Goal: Information Seeking & Learning: Learn about a topic

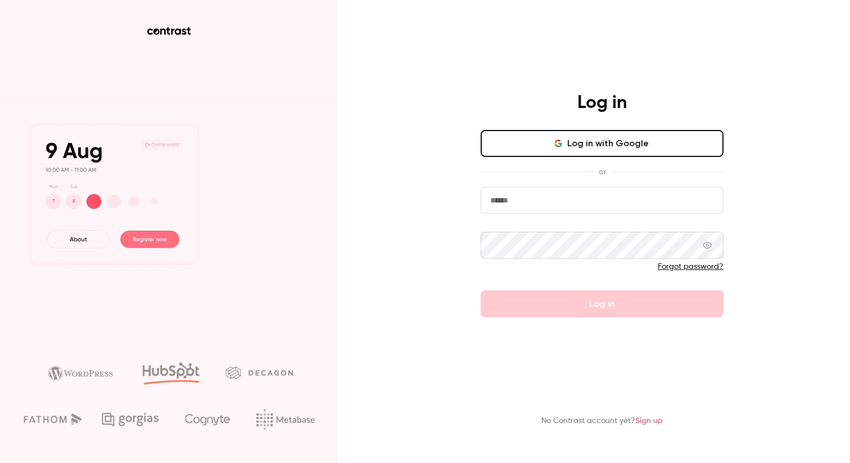
click at [571, 139] on button "Log in with Google" at bounding box center [602, 143] width 243 height 27
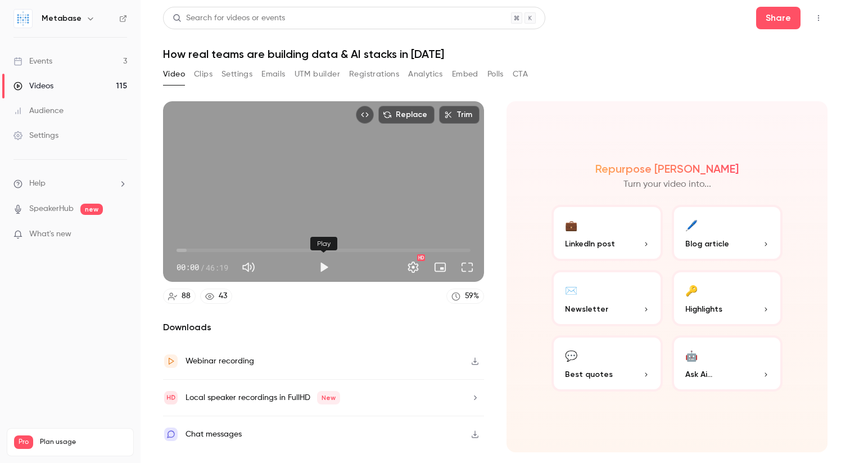
click at [330, 269] on button "Play" at bounding box center [324, 267] width 22 height 22
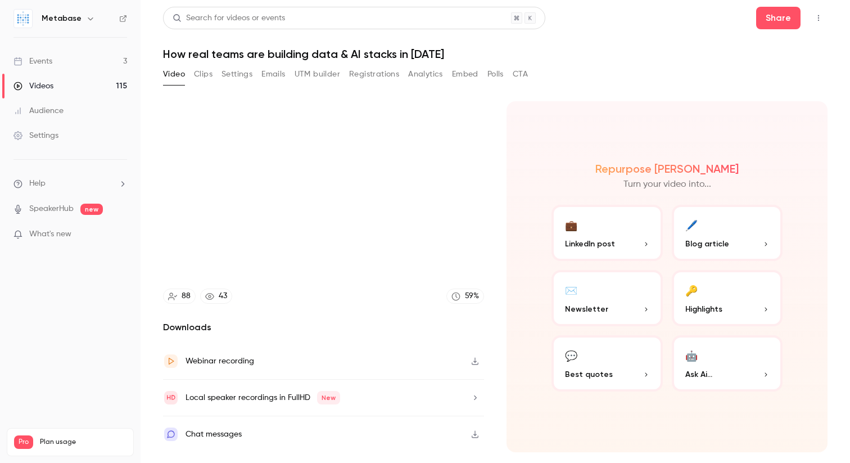
click at [632, 248] on p "LinkedIn post" at bounding box center [607, 244] width 84 height 12
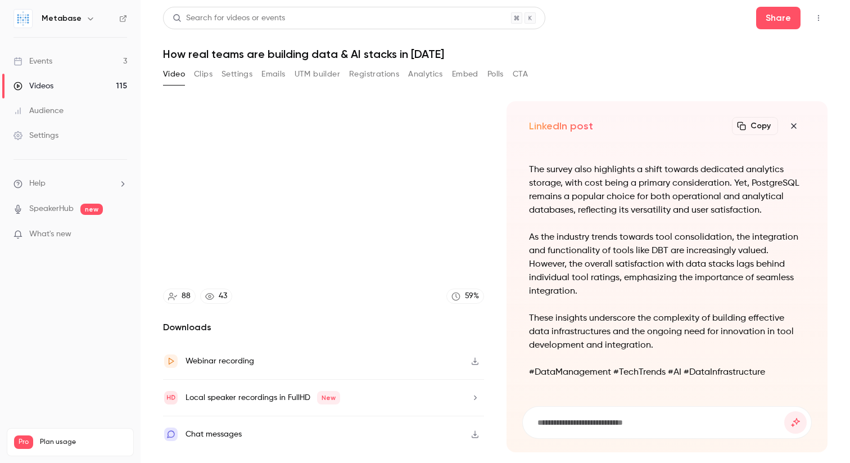
type input "****"
click at [86, 54] on link "Events 3" at bounding box center [70, 61] width 141 height 25
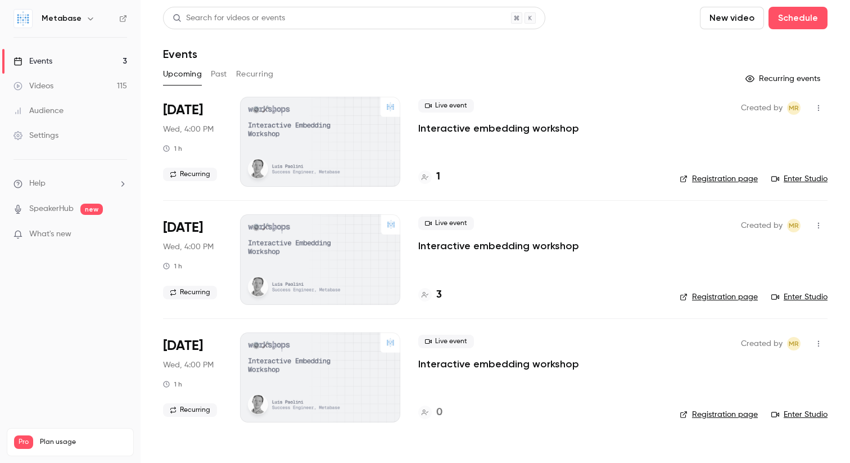
click at [77, 83] on link "Videos 115" at bounding box center [70, 86] width 141 height 25
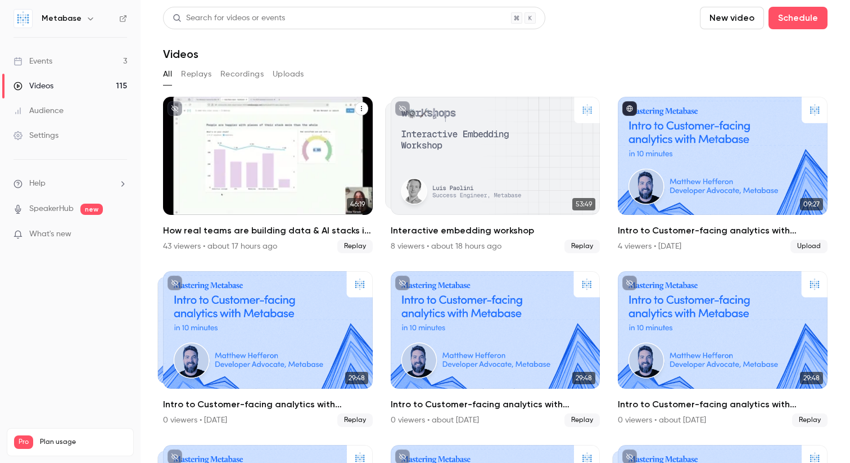
click at [252, 225] on h2 "How real teams are building data & AI stacks in 2025" at bounding box center [268, 230] width 210 height 13
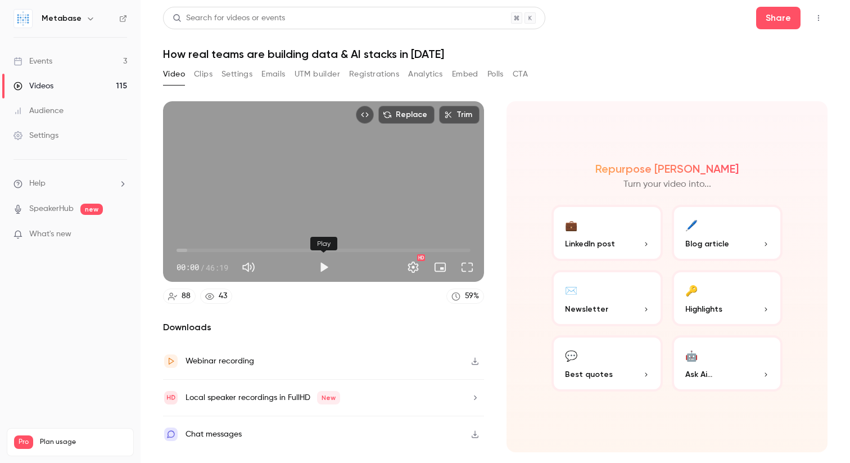
click at [326, 261] on button "Play" at bounding box center [324, 267] width 22 height 22
click at [201, 246] on span "00:01" at bounding box center [324, 250] width 294 height 18
click at [187, 247] on span "03:55" at bounding box center [324, 250] width 294 height 18
click at [466, 265] on button "Full screen" at bounding box center [467, 267] width 22 height 22
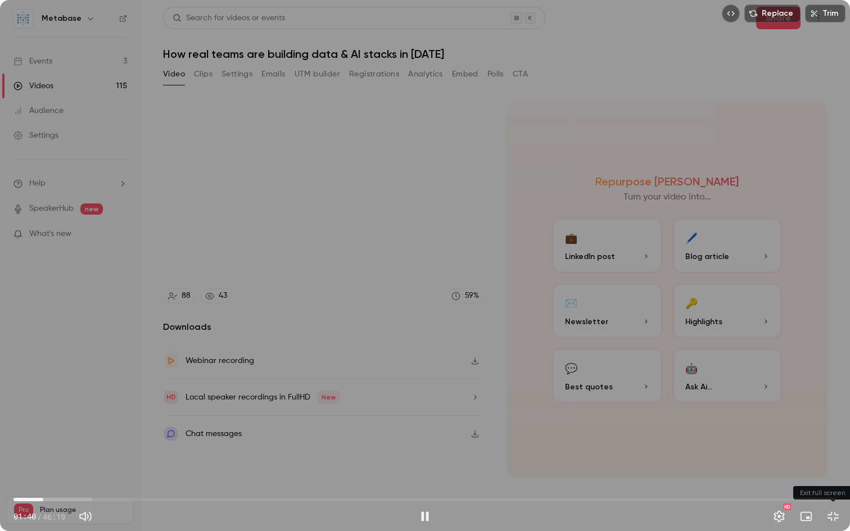
click at [840, 462] on button "Exit full screen" at bounding box center [833, 516] width 22 height 22
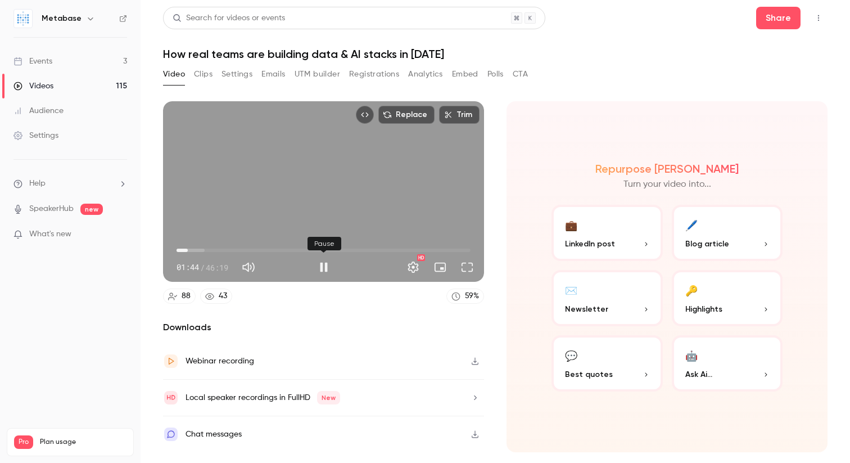
click at [327, 269] on button "Pause" at bounding box center [324, 267] width 22 height 22
type input "*****"
click at [322, 264] on button "Play" at bounding box center [324, 267] width 22 height 22
click at [471, 267] on button "Full screen" at bounding box center [467, 267] width 22 height 22
click at [466, 266] on button "Full screen" at bounding box center [467, 267] width 22 height 22
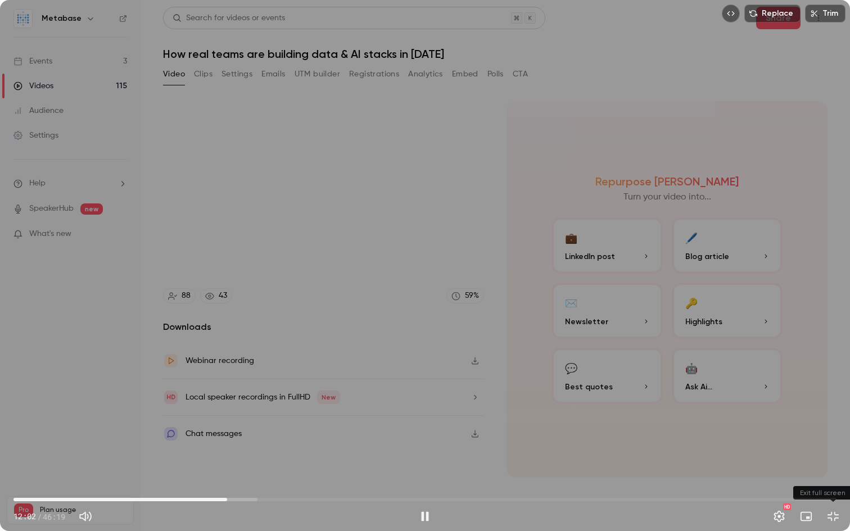
click at [836, 462] on button "Exit full screen" at bounding box center [833, 516] width 22 height 22
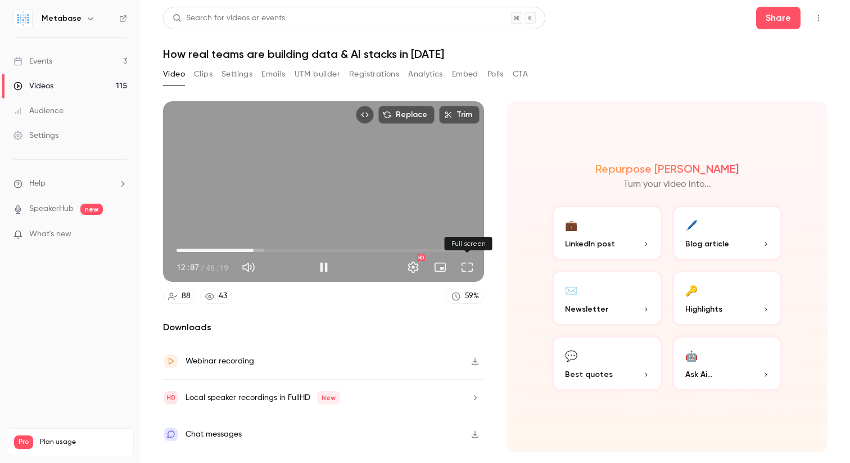
click at [471, 266] on button "Full screen" at bounding box center [467, 267] width 22 height 22
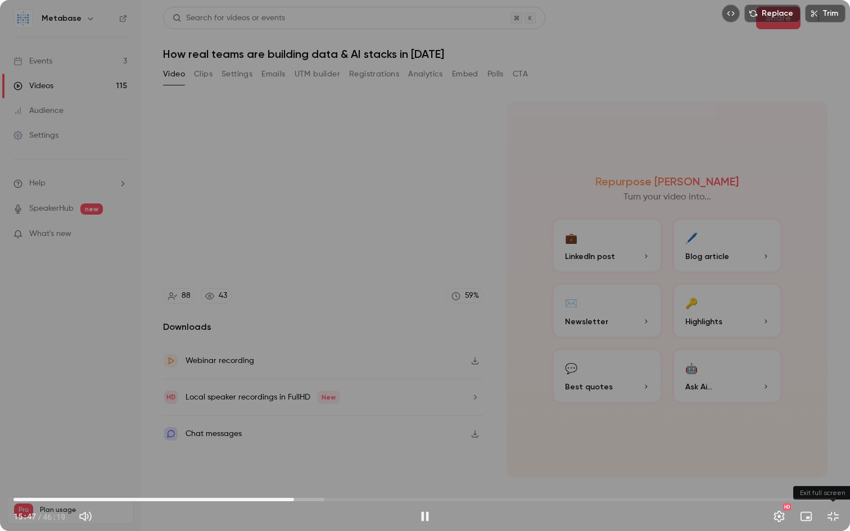
click at [828, 462] on button "Exit full screen" at bounding box center [833, 516] width 22 height 22
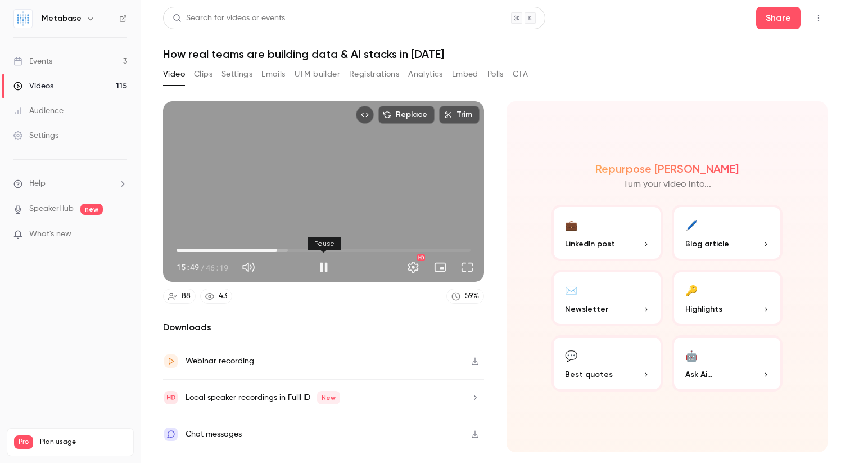
click at [323, 265] on button "Pause" at bounding box center [324, 267] width 22 height 22
type input "*****"
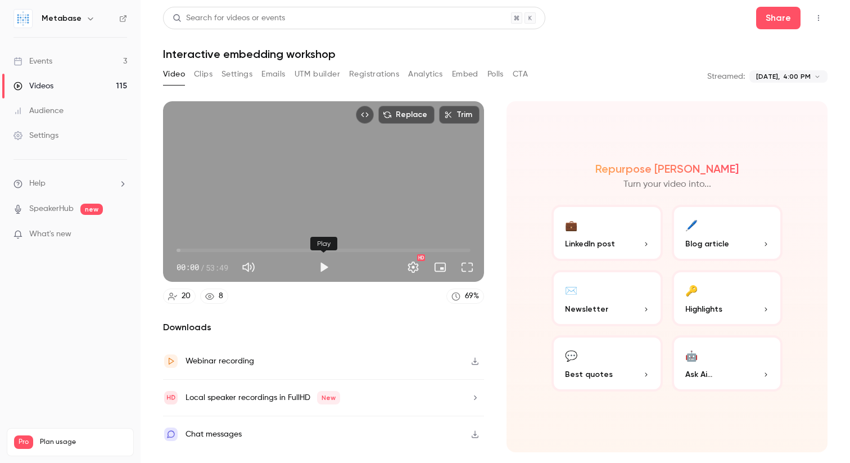
click at [325, 267] on button "Play" at bounding box center [324, 267] width 22 height 22
click at [462, 271] on button "Full screen" at bounding box center [467, 267] width 22 height 22
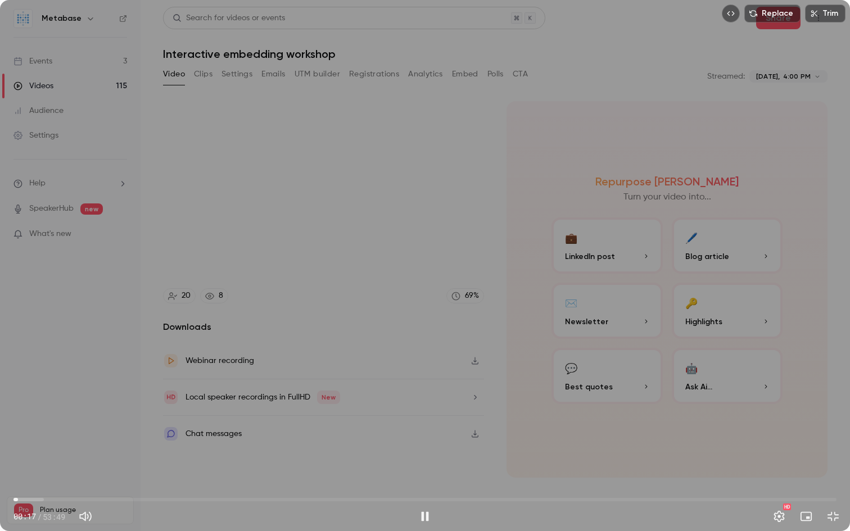
click at [68, 462] on span "00:17" at bounding box center [424, 500] width 823 height 18
click at [114, 462] on span "06:32" at bounding box center [424, 500] width 823 height 18
click at [141, 462] on span "08:20" at bounding box center [424, 500] width 823 height 18
click at [162, 462] on span "09:44" at bounding box center [424, 500] width 823 height 18
click at [311, 317] on div "Replace Trim 09:50 09:50 / 53:49 HD" at bounding box center [425, 265] width 850 height 531
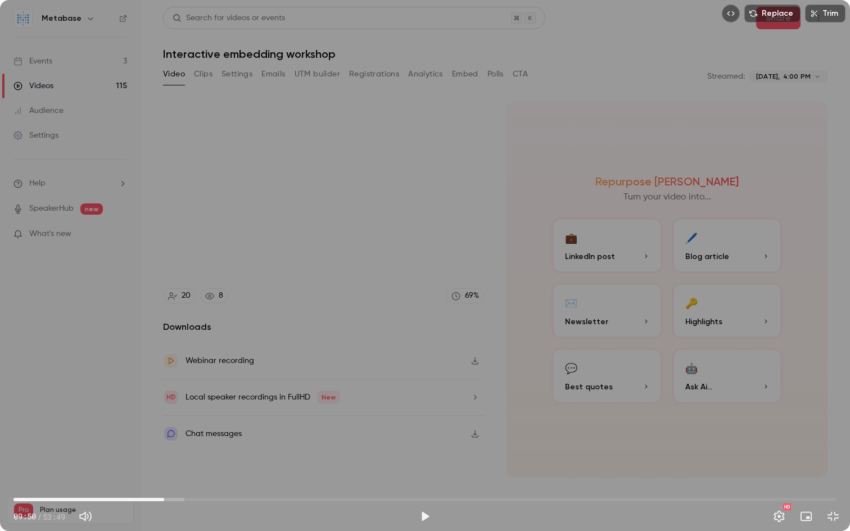
click at [311, 317] on div "Replace Trim 09:50 09:50 / 53:49 HD" at bounding box center [425, 265] width 850 height 531
click at [181, 462] on span "09:54" at bounding box center [424, 500] width 823 height 18
click at [202, 462] on span "12:18" at bounding box center [424, 500] width 823 height 18
click at [225, 462] on span "12:23" at bounding box center [424, 500] width 823 height 18
click at [247, 462] on span "15:15" at bounding box center [424, 500] width 823 height 18
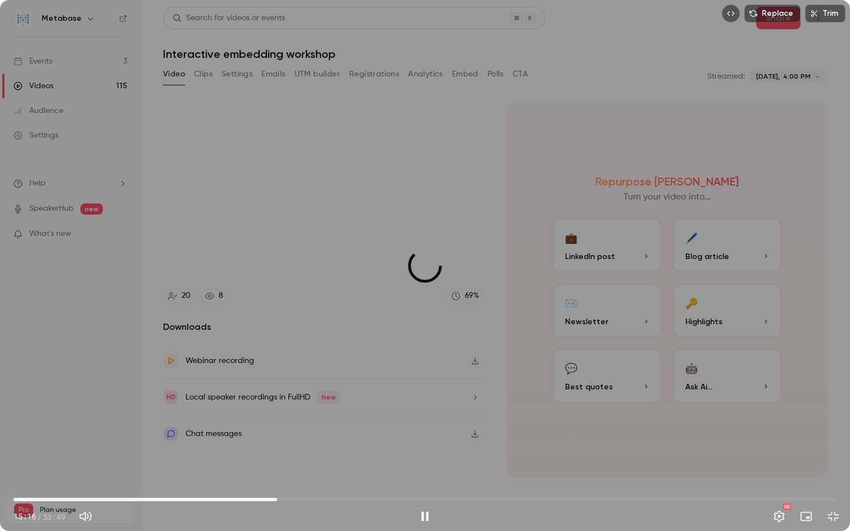
click at [277, 462] on span "17:14" at bounding box center [424, 500] width 823 height 18
click at [835, 462] on button "Exit full screen" at bounding box center [833, 516] width 22 height 22
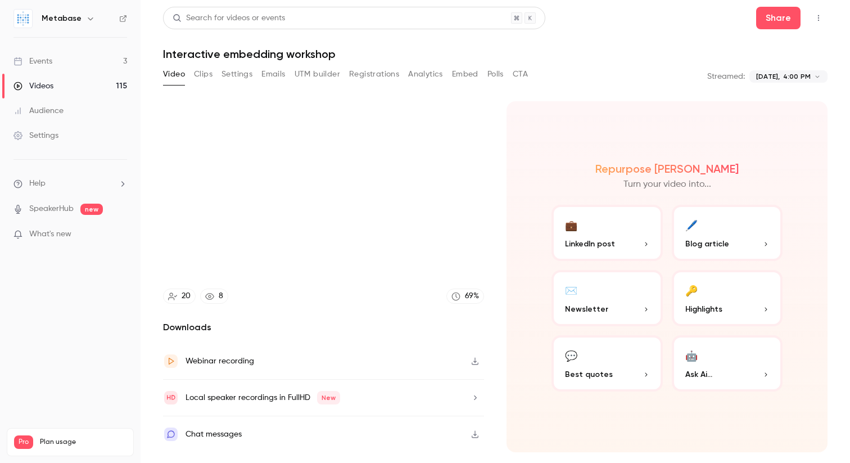
type input "******"
click at [207, 82] on button "Clips" at bounding box center [203, 74] width 19 height 18
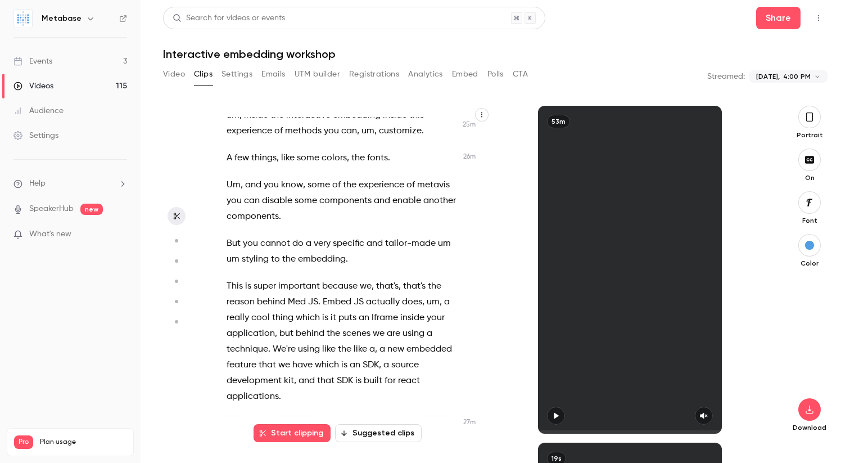
scroll to position [8430, 0]
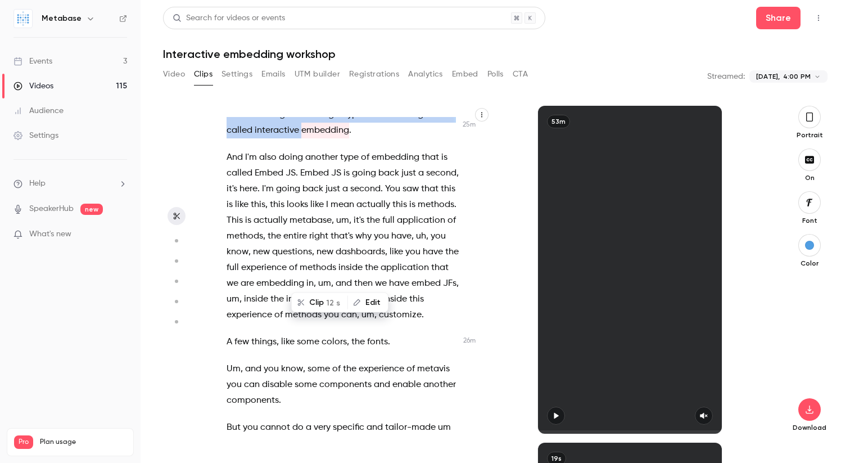
scroll to position [8267, 0]
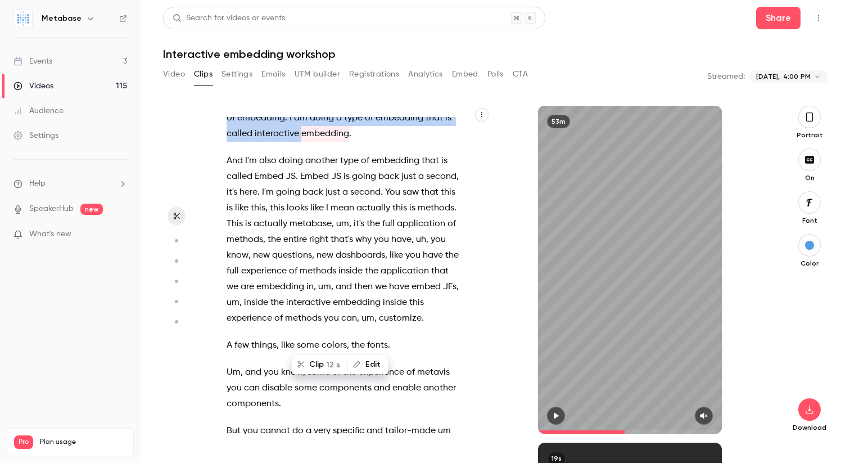
click at [228, 169] on span "And" at bounding box center [235, 161] width 16 height 16
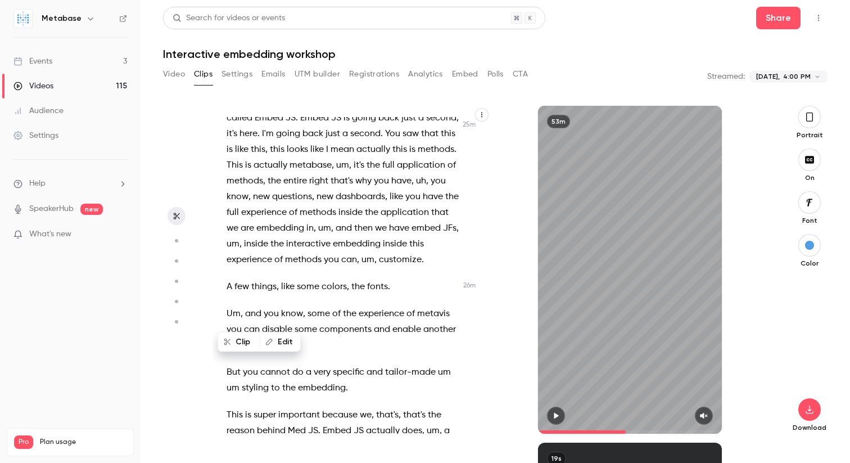
scroll to position [8357, 0]
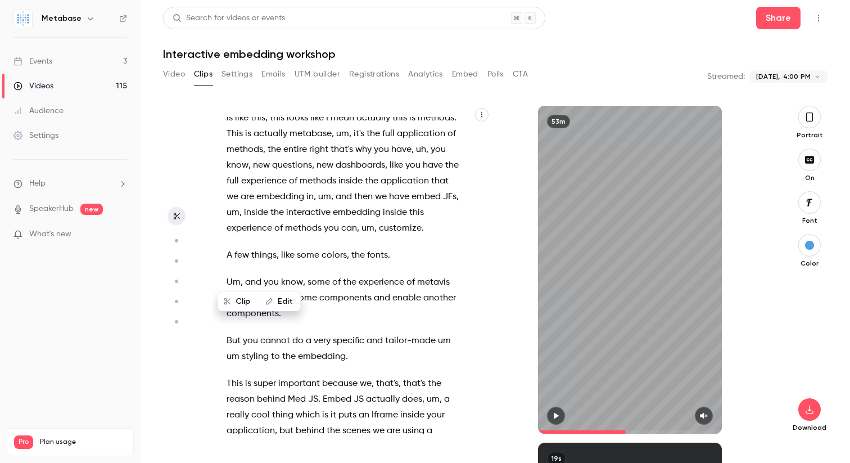
click at [562, 411] on button "button" at bounding box center [556, 415] width 18 height 18
click at [704, 415] on icon "button" at bounding box center [703, 416] width 9 height 8
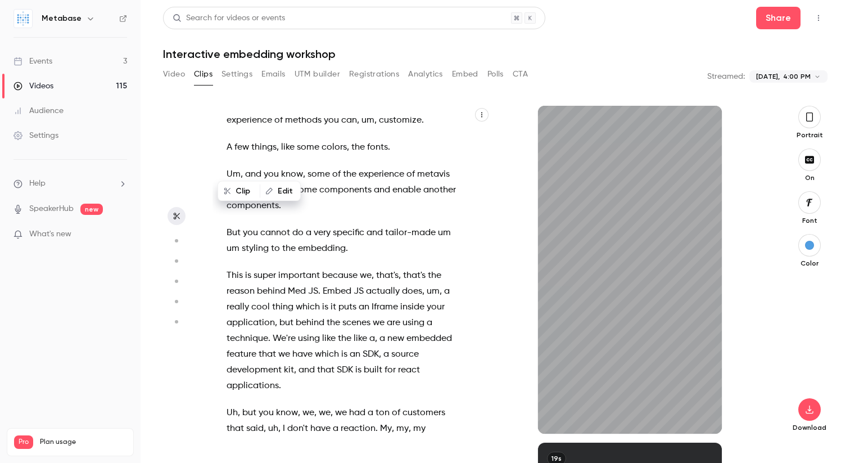
scroll to position [8467, 0]
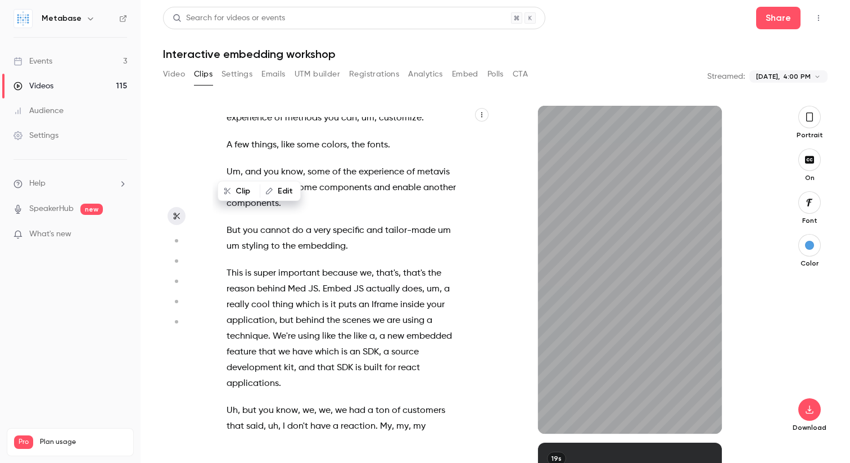
type input "******"
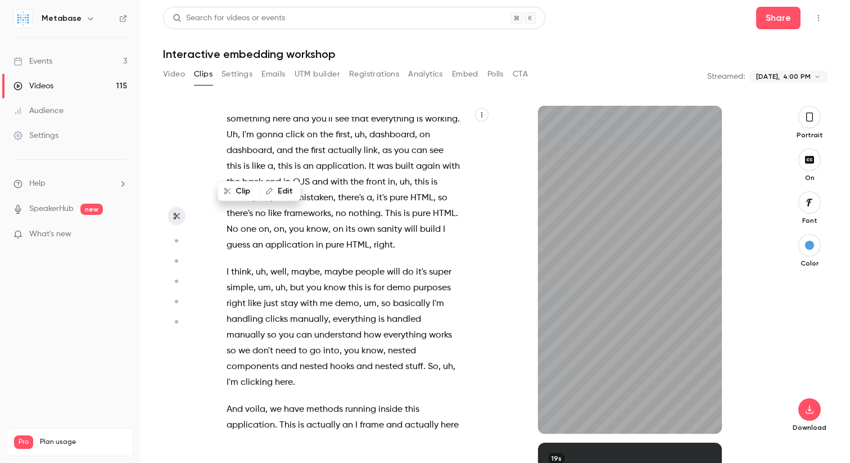
click at [171, 76] on button "Video" at bounding box center [174, 74] width 22 height 18
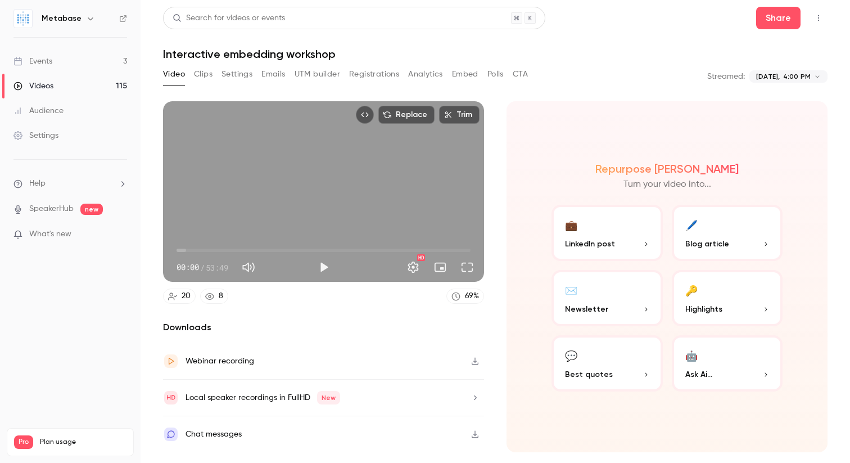
click at [325, 273] on button "Play" at bounding box center [324, 267] width 22 height 22
click at [268, 248] on span "00:00" at bounding box center [324, 250] width 294 height 18
click at [287, 250] on span "16:41" at bounding box center [324, 250] width 294 height 18
click at [281, 251] on span "19:02" at bounding box center [324, 250] width 294 height 18
click at [295, 248] on span "21:42" at bounding box center [324, 250] width 294 height 18
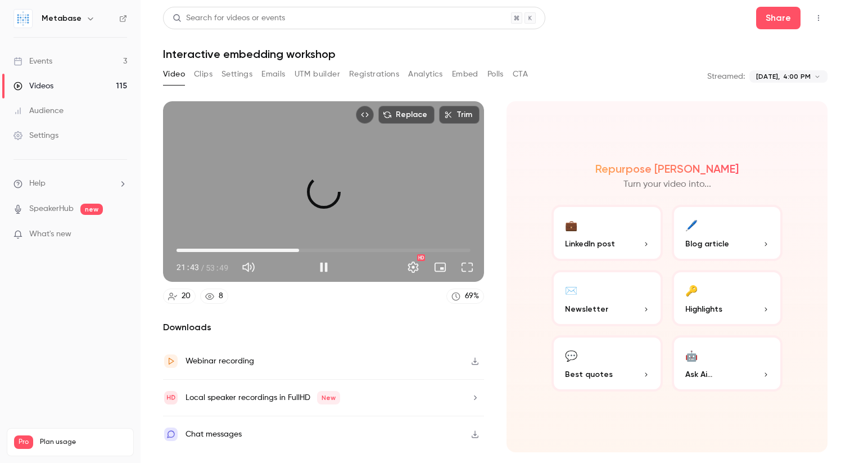
click at [299, 248] on span "22:25" at bounding box center [298, 249] width 3 height 3
click at [301, 248] on span "22:25" at bounding box center [298, 249] width 3 height 3
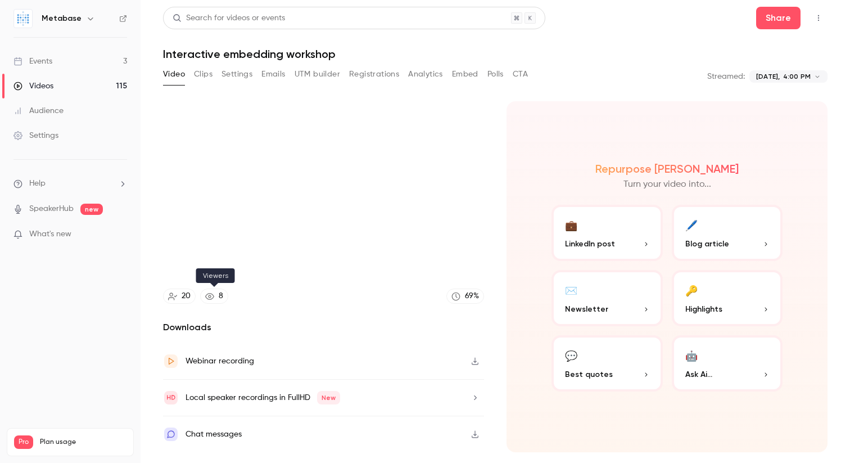
type input "******"
click at [215, 296] on link "8" at bounding box center [214, 295] width 28 height 15
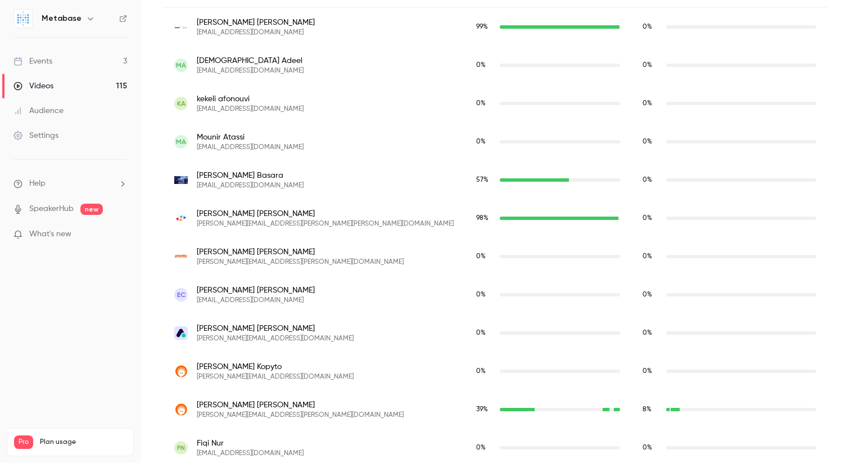
scroll to position [457, 0]
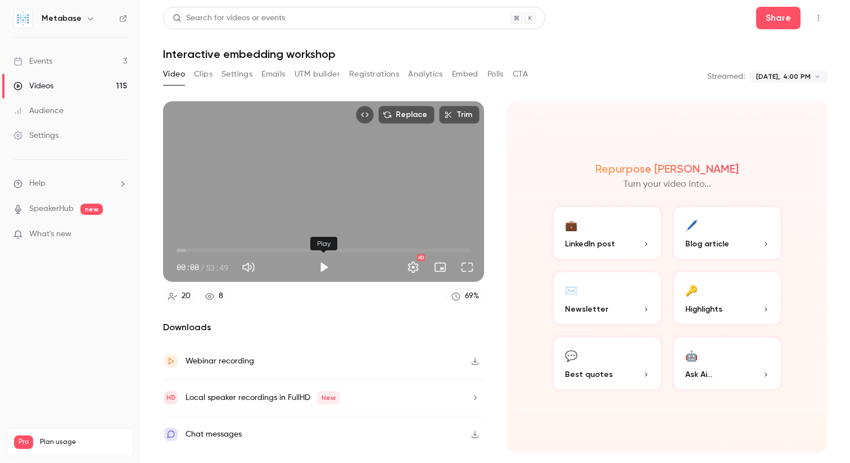
click at [317, 263] on button "Play" at bounding box center [324, 267] width 22 height 22
click at [243, 250] on span "12:14" at bounding box center [324, 250] width 294 height 18
click at [327, 269] on button "Pause" at bounding box center [324, 267] width 22 height 22
type input "*****"
click at [420, 436] on div "Chat messages" at bounding box center [323, 434] width 321 height 36
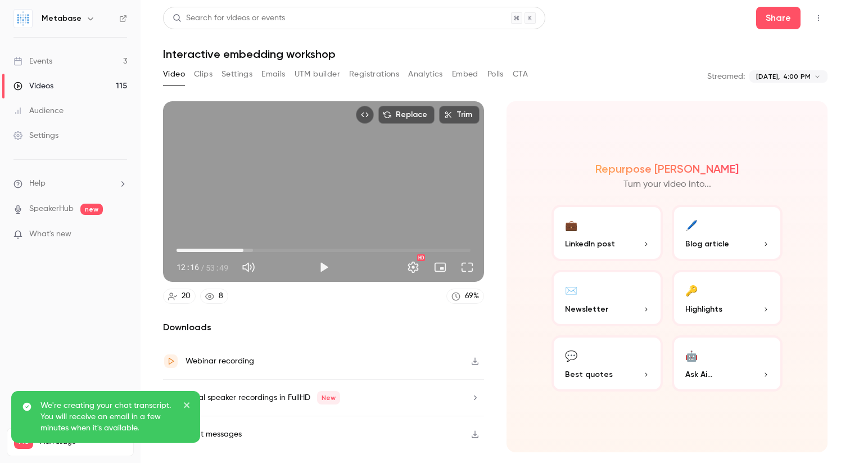
click at [186, 402] on icon "close" at bounding box center [187, 404] width 8 height 9
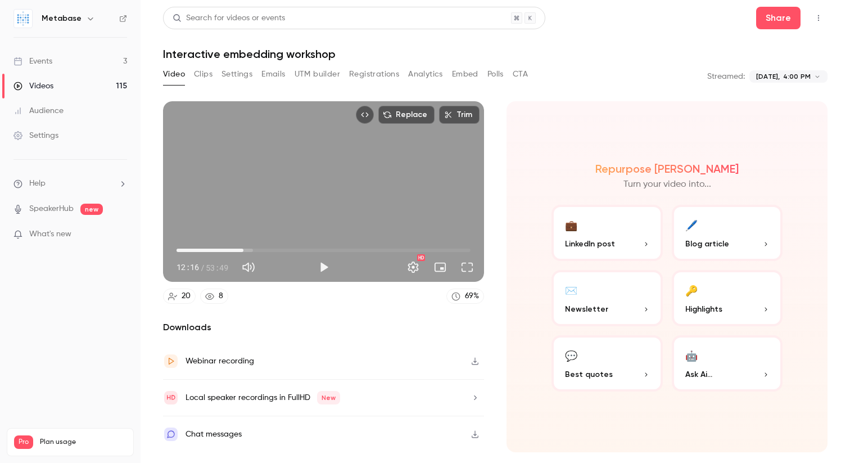
click at [702, 365] on button "🤖 Ask Ai..." at bounding box center [727, 363] width 111 height 56
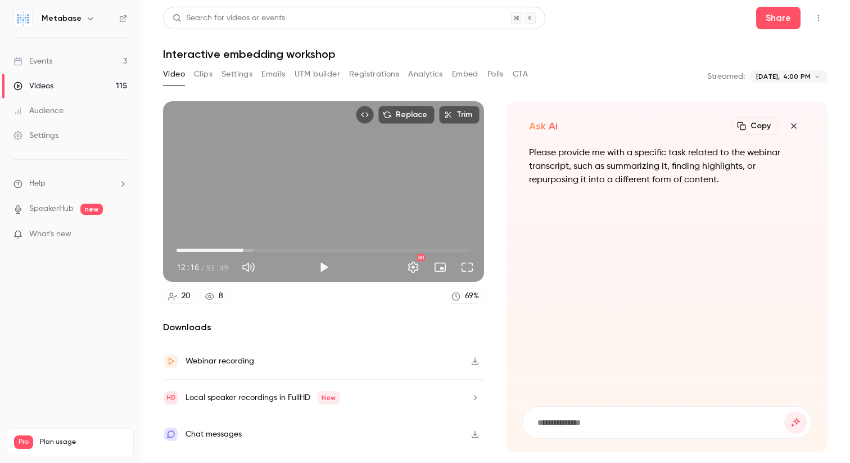
click at [631, 421] on input at bounding box center [660, 422] width 248 height 12
type input "**********"
click at [784, 411] on button "submit" at bounding box center [795, 422] width 22 height 22
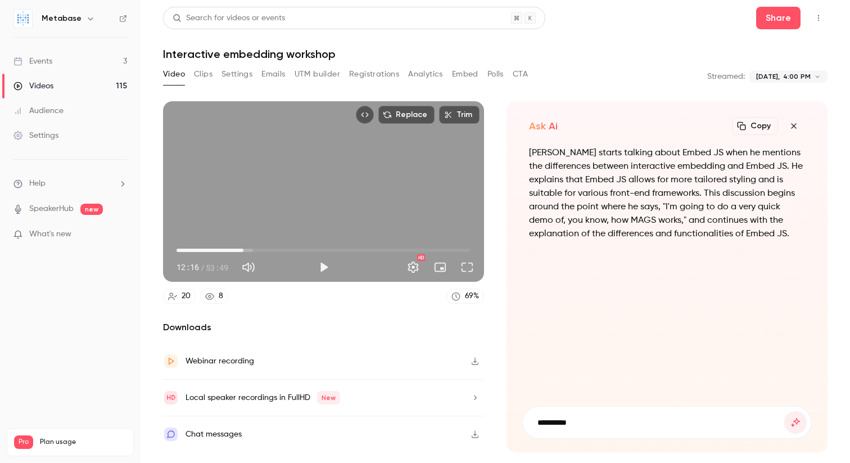
type input "*********"
click at [784, 411] on button "submit" at bounding box center [795, 422] width 22 height 22
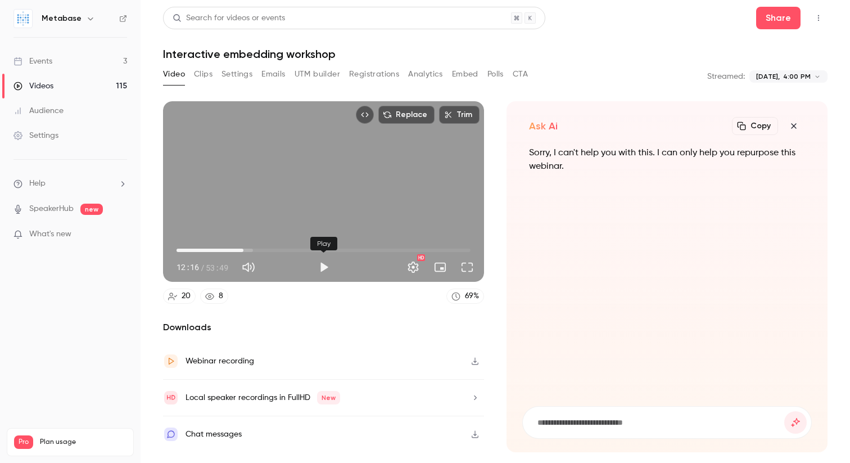
click at [325, 262] on button "Play" at bounding box center [324, 267] width 22 height 22
click at [256, 247] on span "14:36" at bounding box center [324, 250] width 294 height 18
click at [263, 247] on span "15:50" at bounding box center [324, 250] width 294 height 18
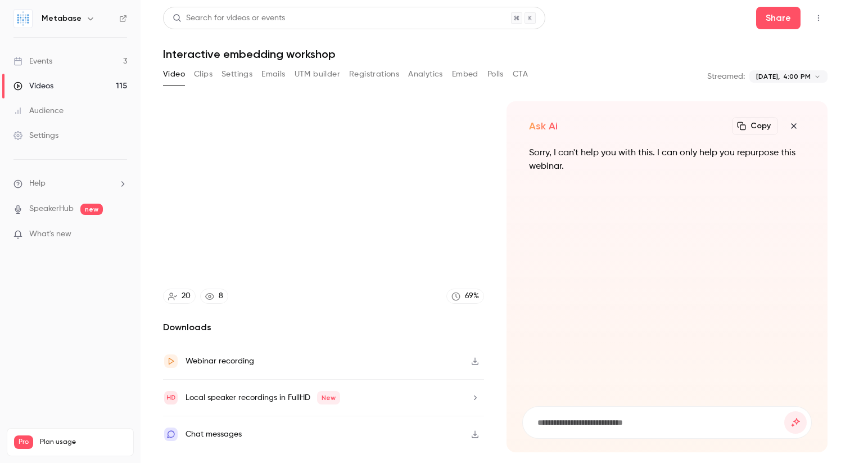
type input "*****"
click at [207, 78] on button "Clips" at bounding box center [203, 74] width 19 height 18
